Goal: Task Accomplishment & Management: Manage account settings

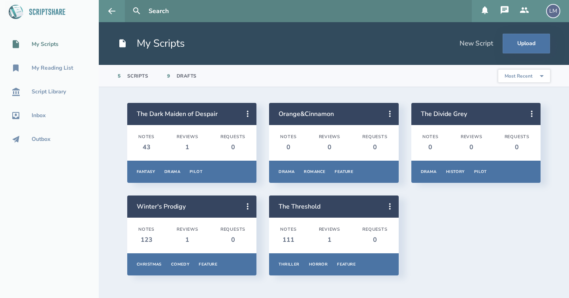
click at [556, 15] on div "LM" at bounding box center [553, 11] width 14 height 14
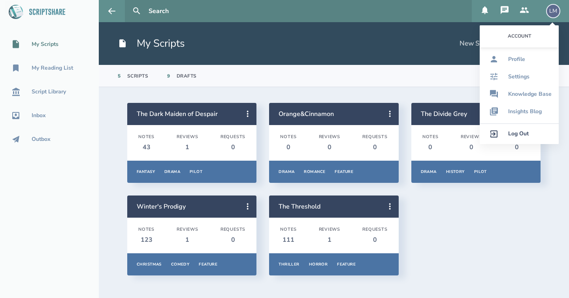
click at [525, 133] on div "Log Out" at bounding box center [518, 133] width 21 height 6
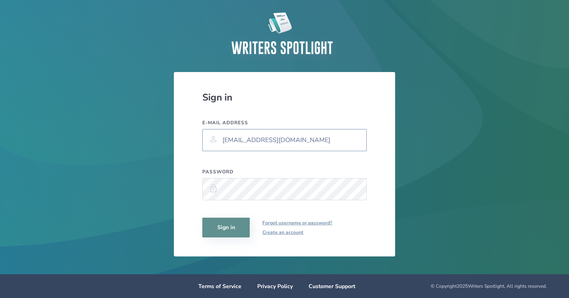
type input "[EMAIL_ADDRESS][DOMAIN_NAME]"
click at [224, 232] on button "Sign in" at bounding box center [225, 227] width 47 height 20
